Goal: Task Accomplishment & Management: Use online tool/utility

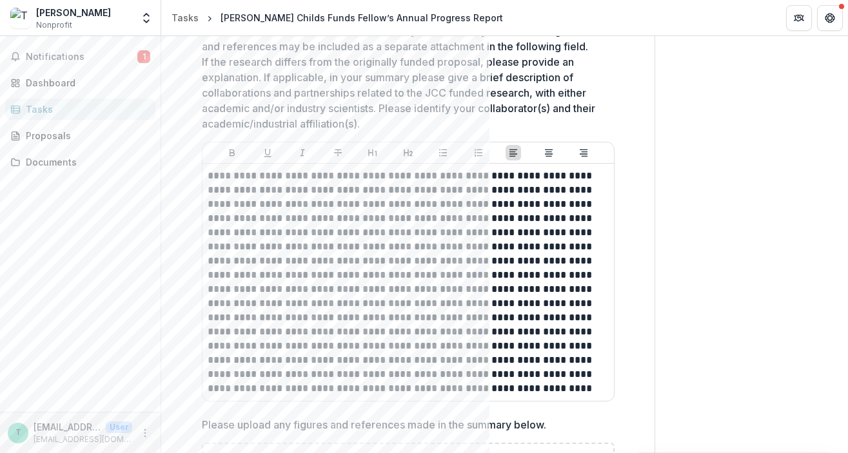
scroll to position [430, 0]
click at [243, 214] on p at bounding box center [408, 281] width 401 height 227
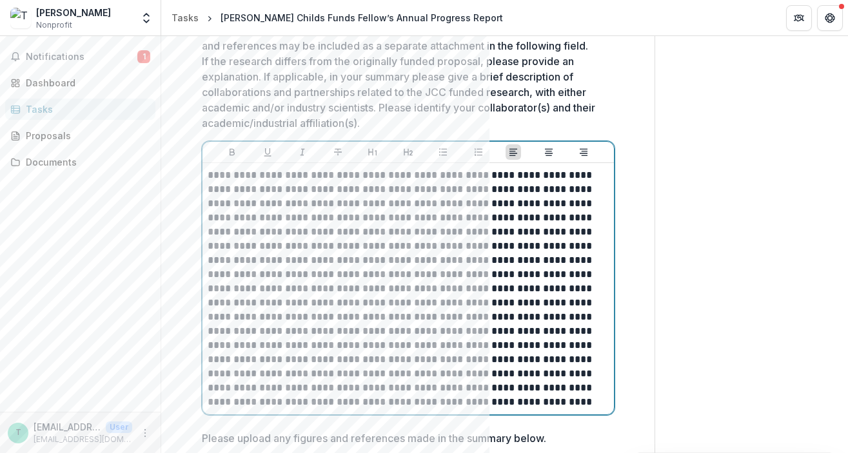
click at [435, 233] on p at bounding box center [408, 288] width 401 height 241
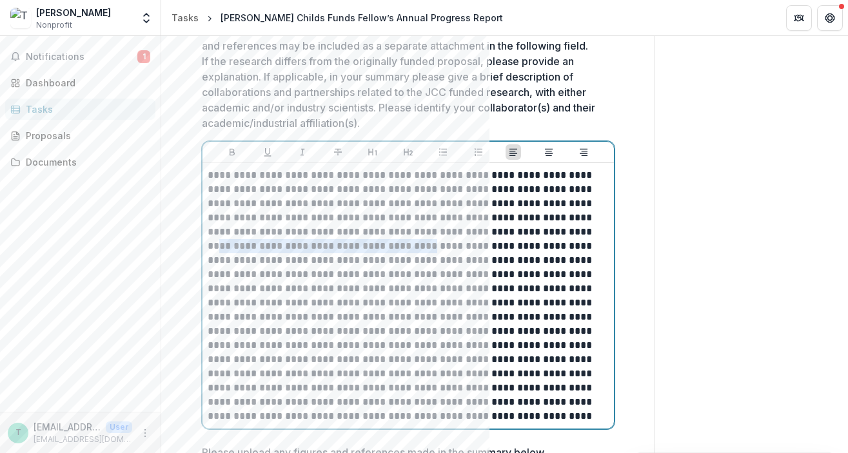
drag, startPoint x: 359, startPoint y: 248, endPoint x: 540, endPoint y: 231, distance: 181.3
click at [540, 231] on p at bounding box center [408, 295] width 401 height 255
drag, startPoint x: 224, startPoint y: 248, endPoint x: 541, endPoint y: 235, distance: 317.4
click at [541, 235] on p at bounding box center [408, 295] width 401 height 255
drag, startPoint x: 542, startPoint y: 232, endPoint x: 460, endPoint y: 231, distance: 81.9
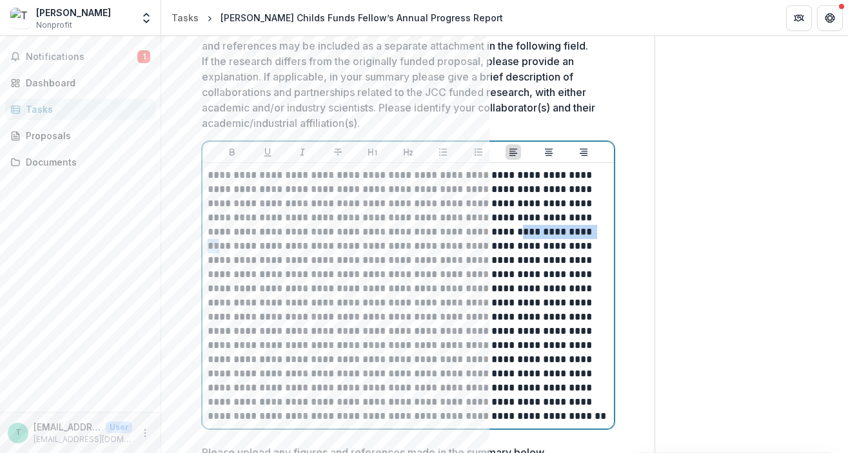
click at [460, 231] on p at bounding box center [408, 295] width 401 height 255
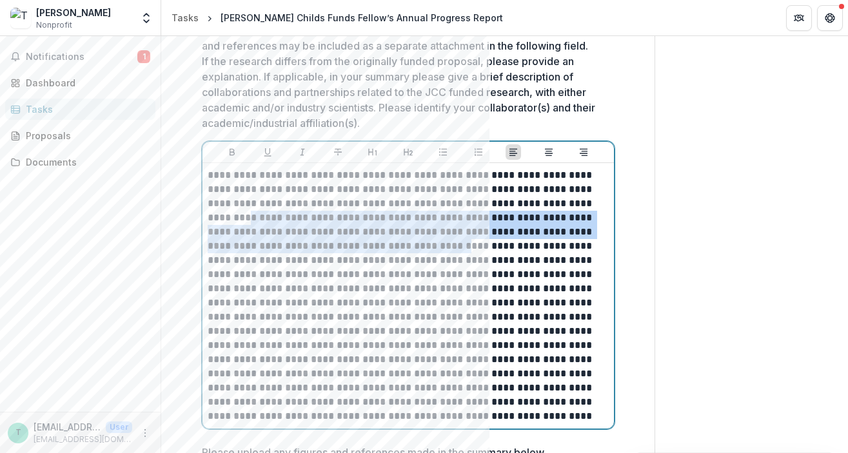
drag, startPoint x: 393, startPoint y: 246, endPoint x: 247, endPoint y: 221, distance: 147.7
click at [246, 221] on p at bounding box center [408, 295] width 401 height 255
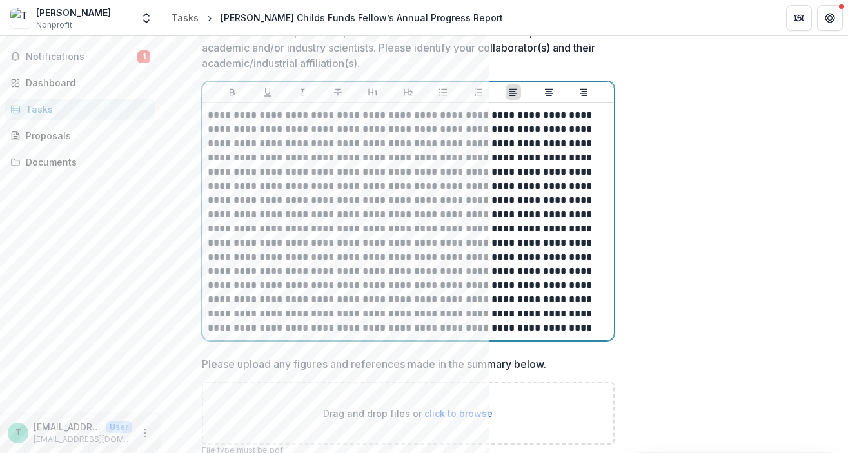
scroll to position [492, 0]
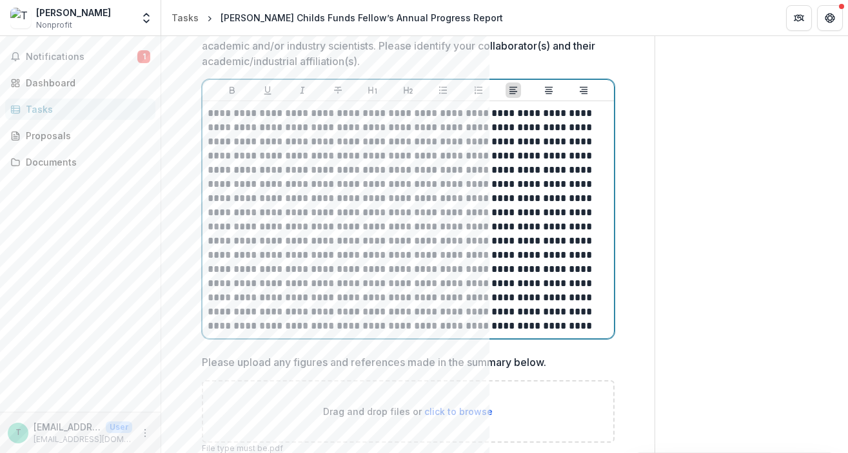
click at [458, 325] on p at bounding box center [408, 219] width 401 height 227
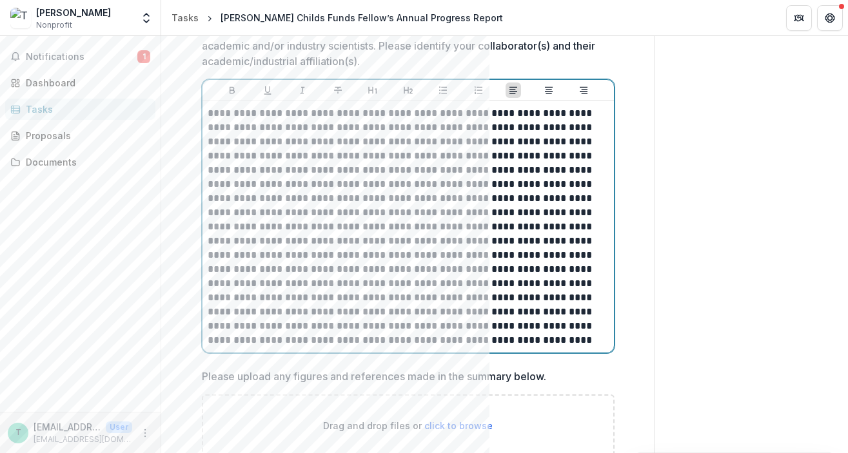
drag, startPoint x: 485, startPoint y: 337, endPoint x: 432, endPoint y: 338, distance: 52.9
click at [432, 338] on p at bounding box center [408, 226] width 401 height 241
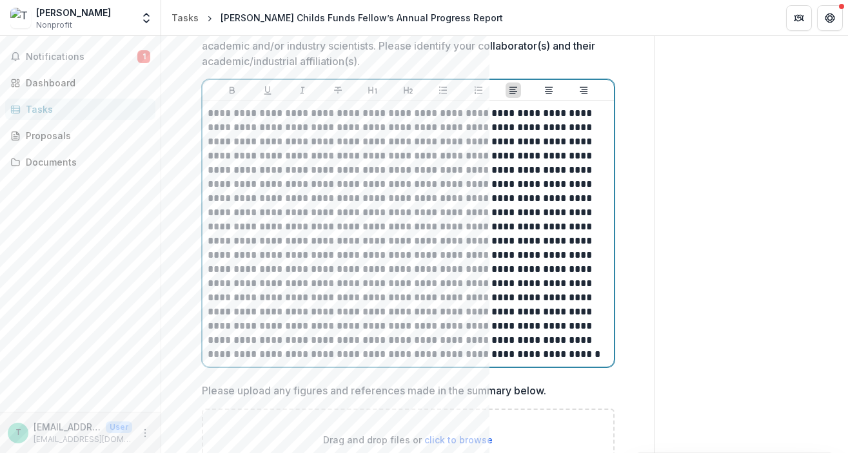
click at [294, 355] on p at bounding box center [408, 233] width 401 height 255
click at [551, 343] on p at bounding box center [408, 233] width 401 height 255
click at [280, 355] on p at bounding box center [408, 233] width 401 height 255
click at [442, 351] on p at bounding box center [408, 233] width 401 height 255
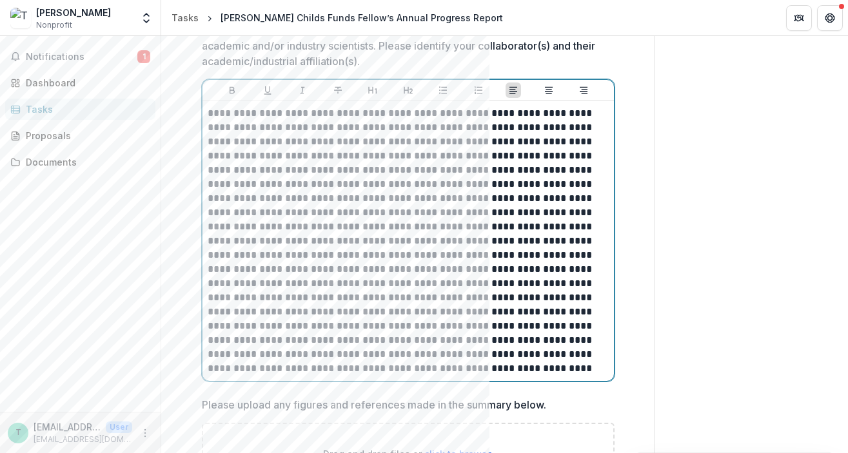
click at [399, 367] on p at bounding box center [408, 240] width 401 height 269
click at [522, 364] on p at bounding box center [408, 240] width 401 height 269
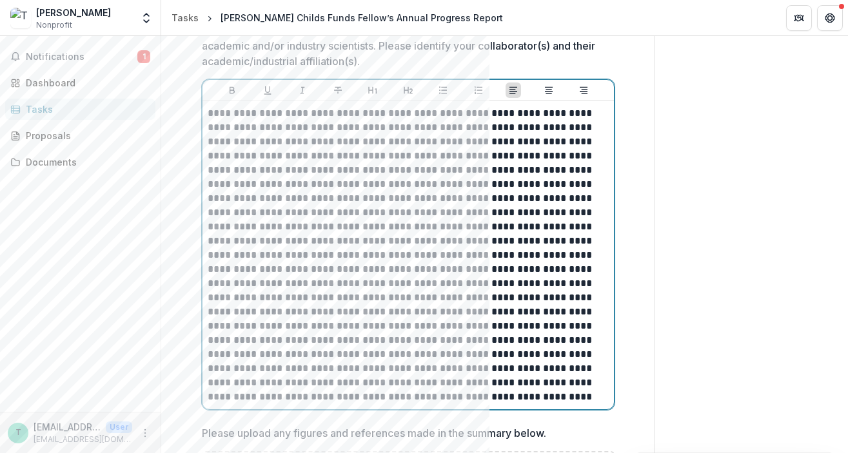
click at [251, 284] on p at bounding box center [408, 255] width 401 height 298
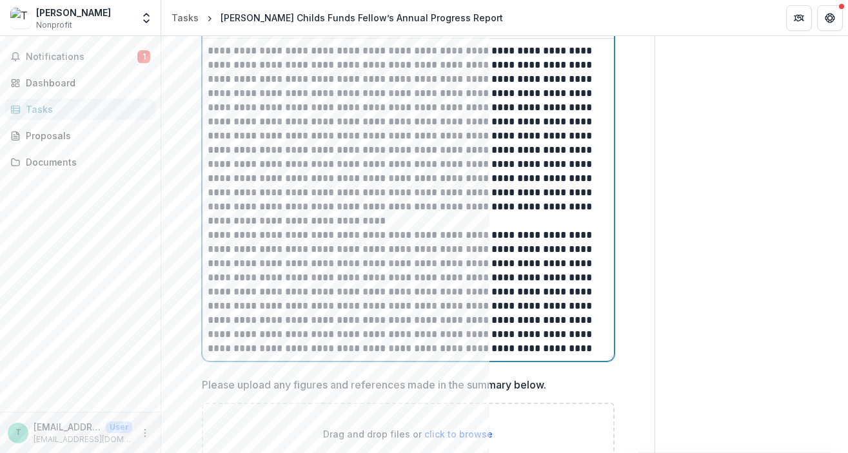
scroll to position [565, 0]
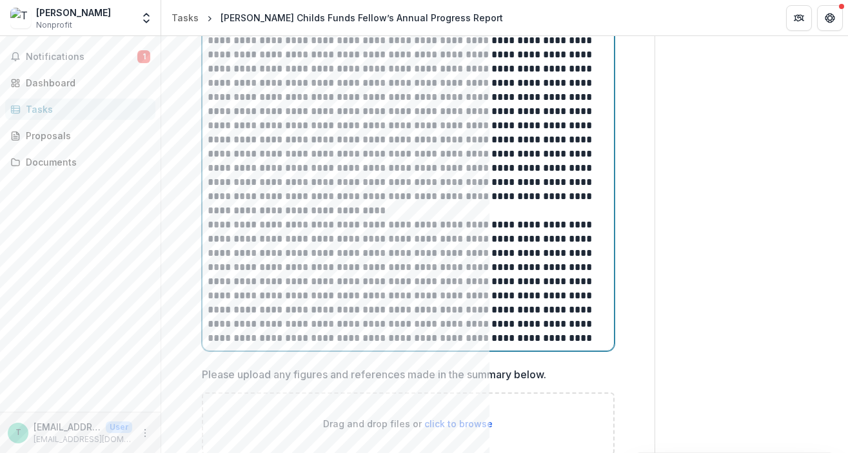
click at [344, 268] on p "**********" at bounding box center [408, 282] width 401 height 128
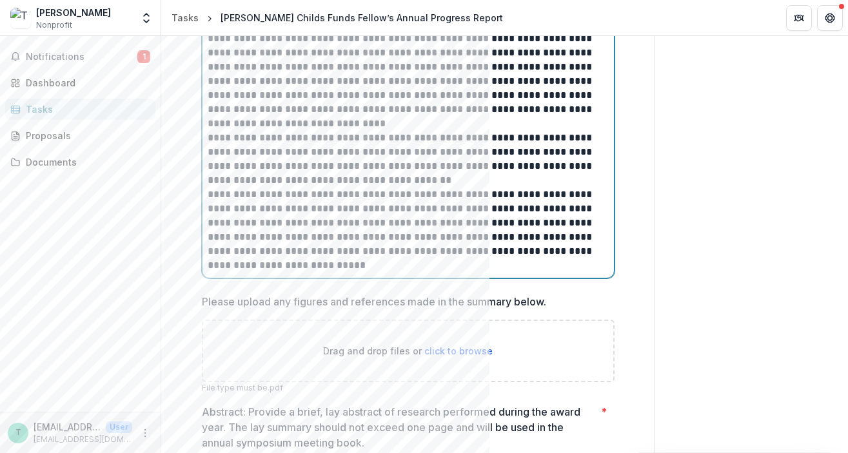
scroll to position [654, 0]
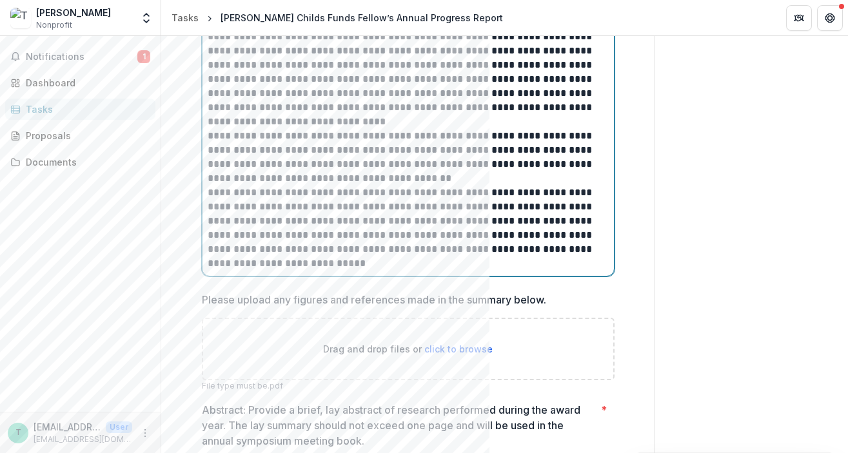
click at [411, 246] on p "**********" at bounding box center [408, 228] width 401 height 85
click at [351, 264] on p "**********" at bounding box center [408, 228] width 401 height 85
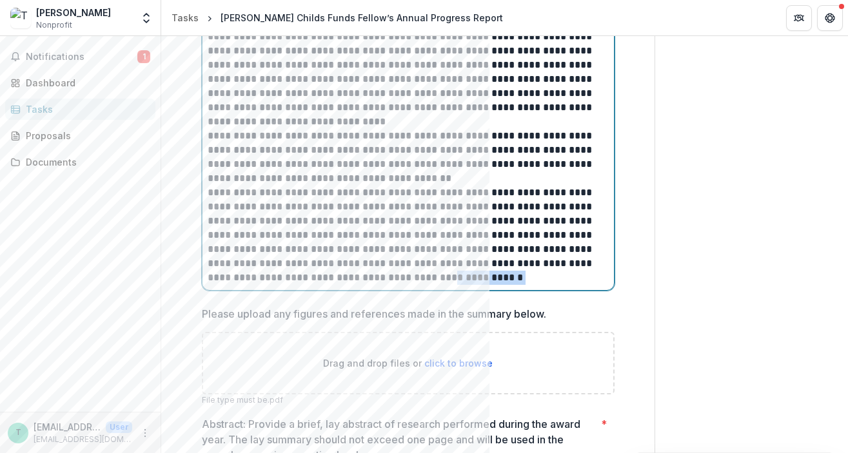
drag, startPoint x: 384, startPoint y: 278, endPoint x: 315, endPoint y: 279, distance: 68.3
click at [315, 280] on p "**********" at bounding box center [408, 235] width 401 height 99
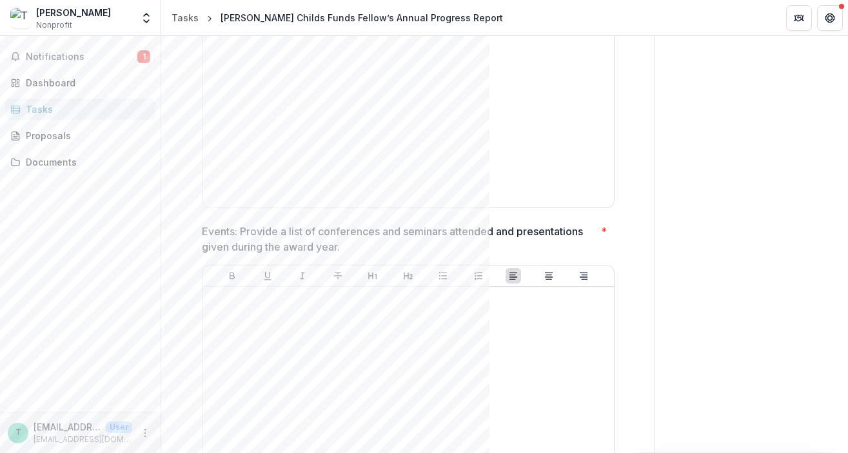
scroll to position [1909, 0]
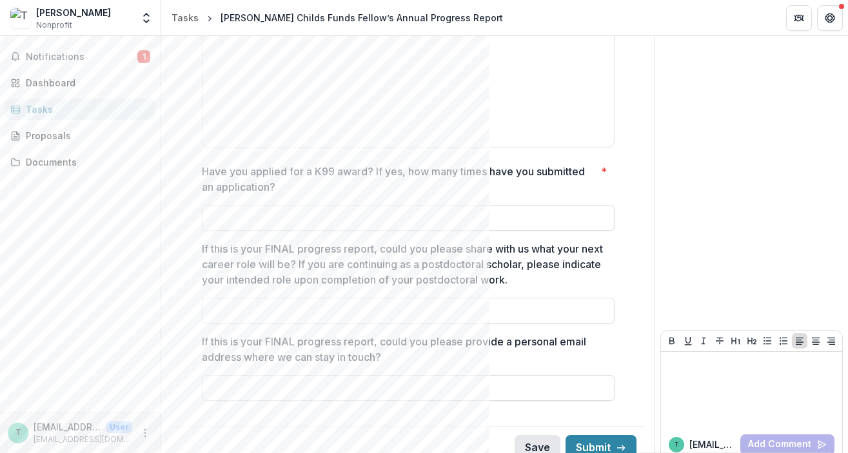
click at [527, 435] on button "Save" at bounding box center [537, 448] width 46 height 26
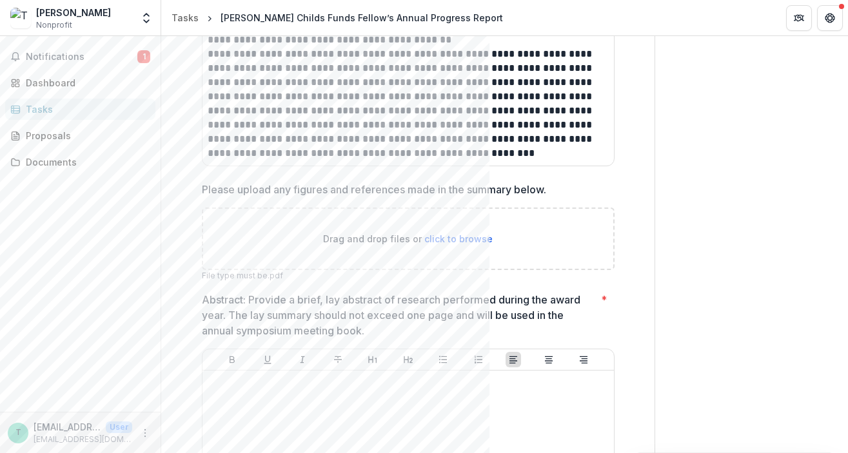
scroll to position [881, 0]
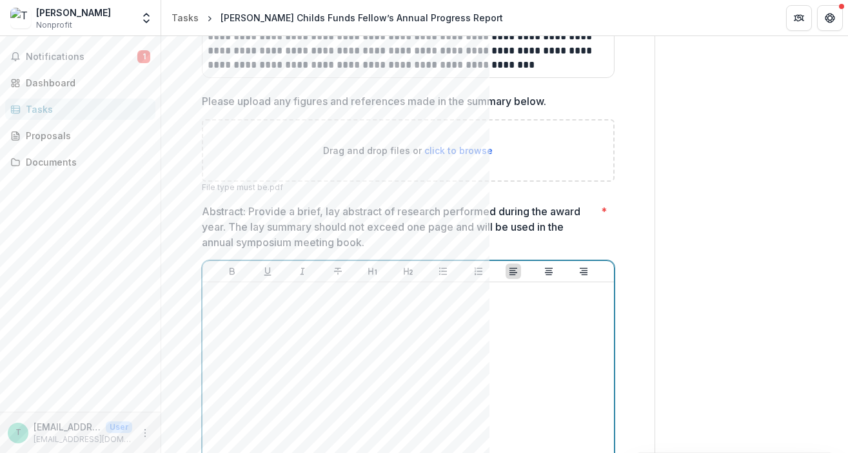
click at [239, 329] on div at bounding box center [408, 384] width 401 height 193
